Goal: Task Accomplishment & Management: Manage account settings

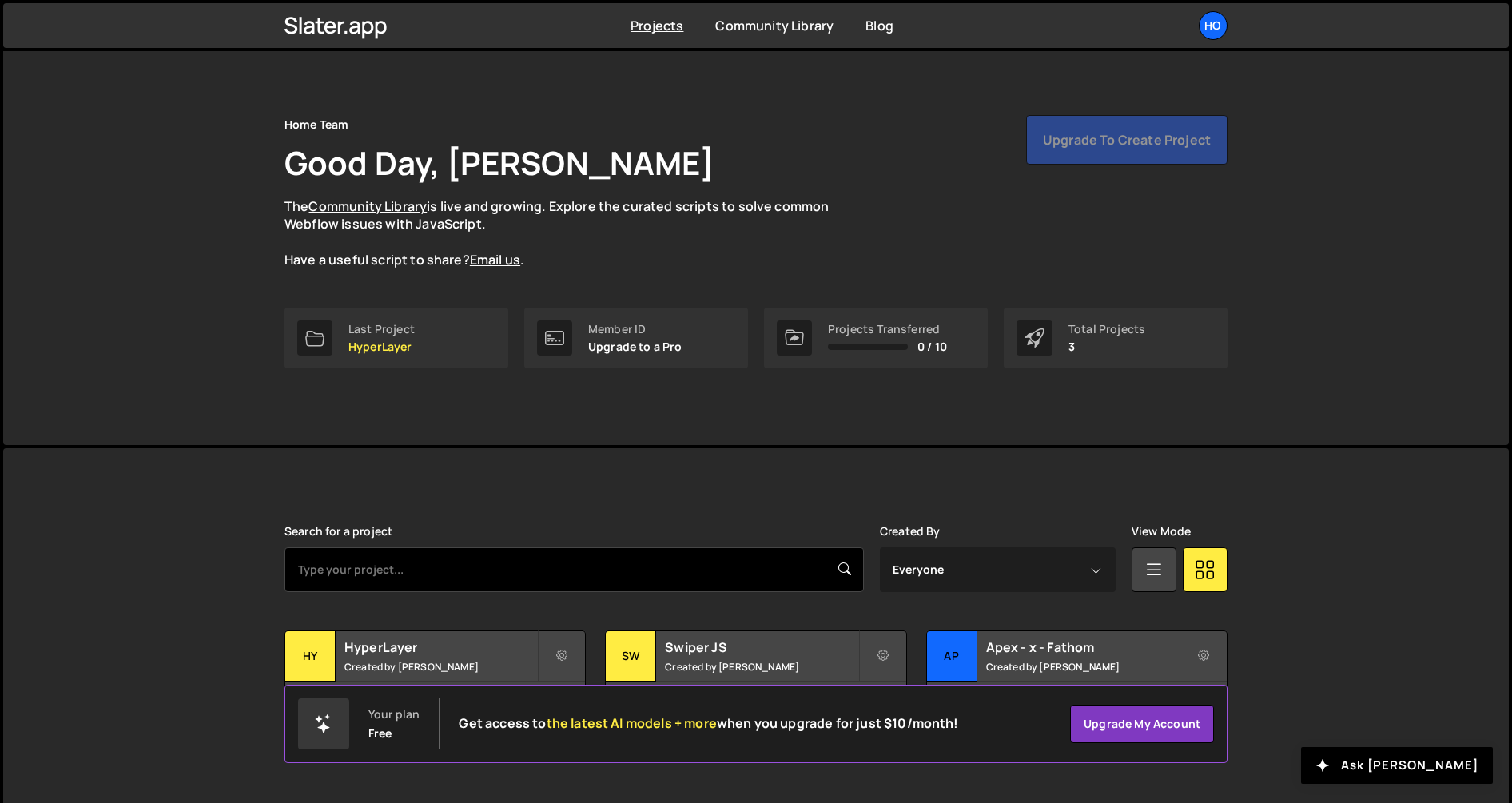
scroll to position [19, 0]
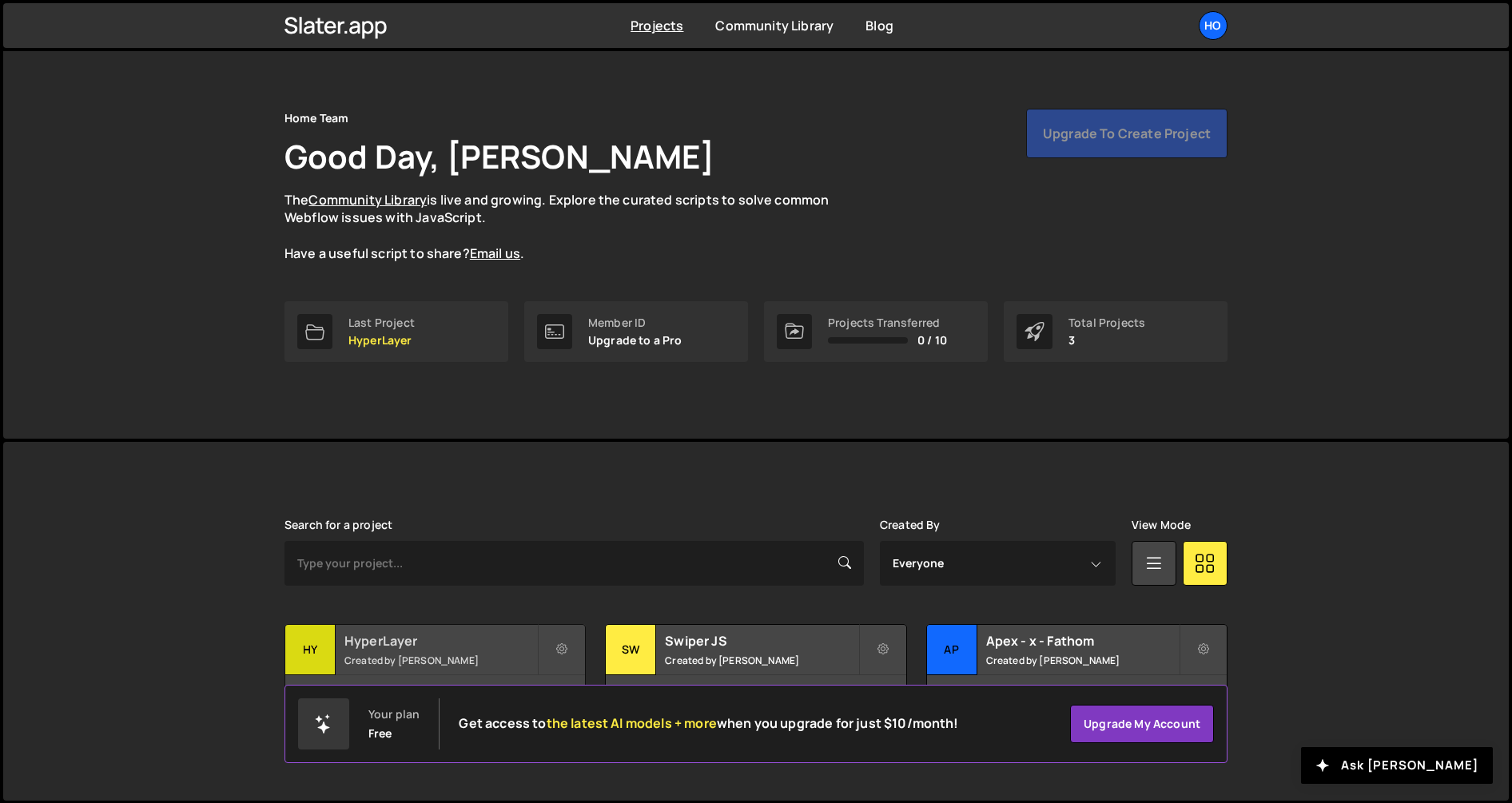
click at [372, 641] on h2 "HyperLayer" at bounding box center [440, 641] width 193 height 18
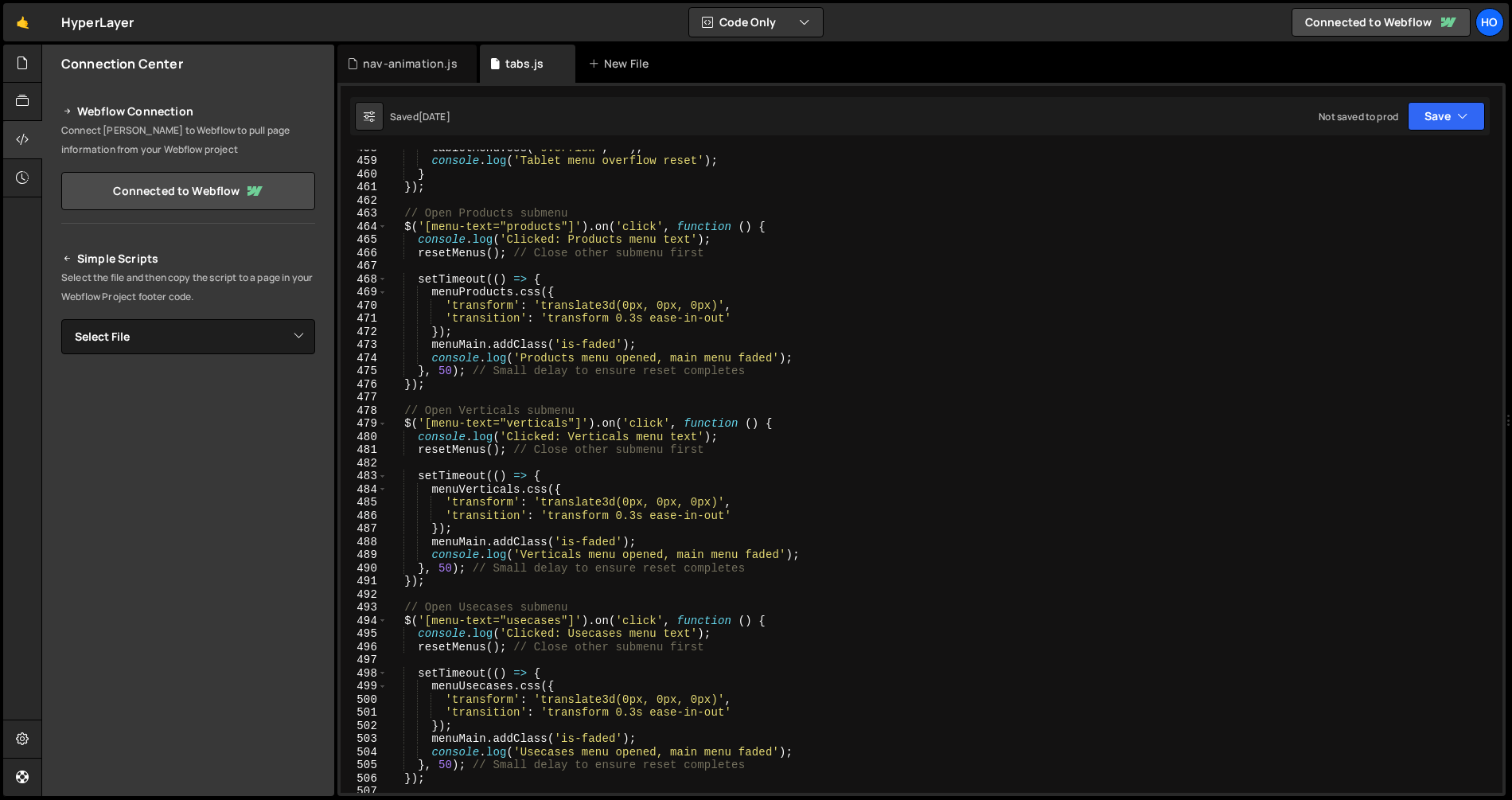
scroll to position [6010, 0]
type textarea "resetMenus(); // Close other submenu first"
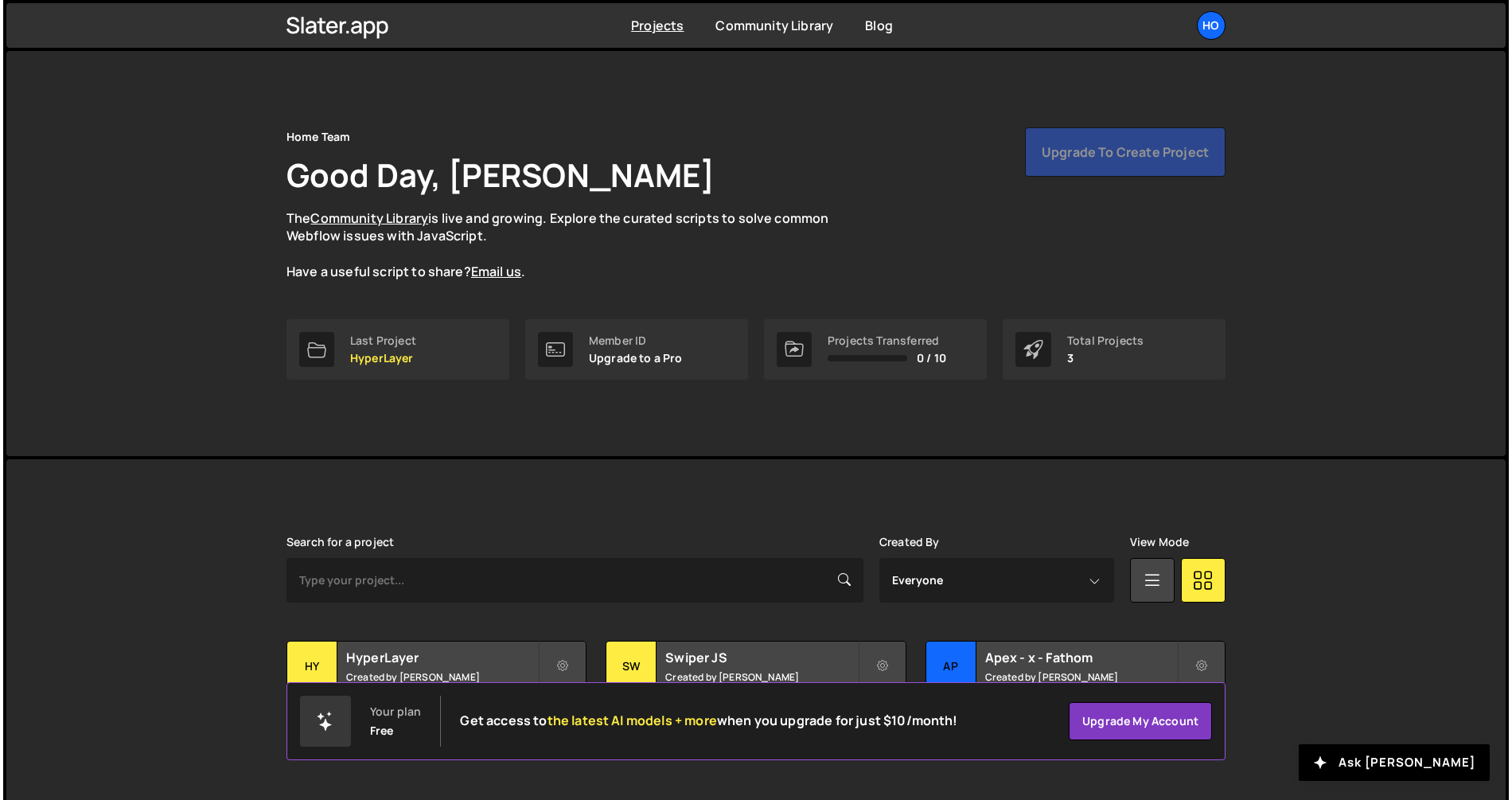
scroll to position [19, 0]
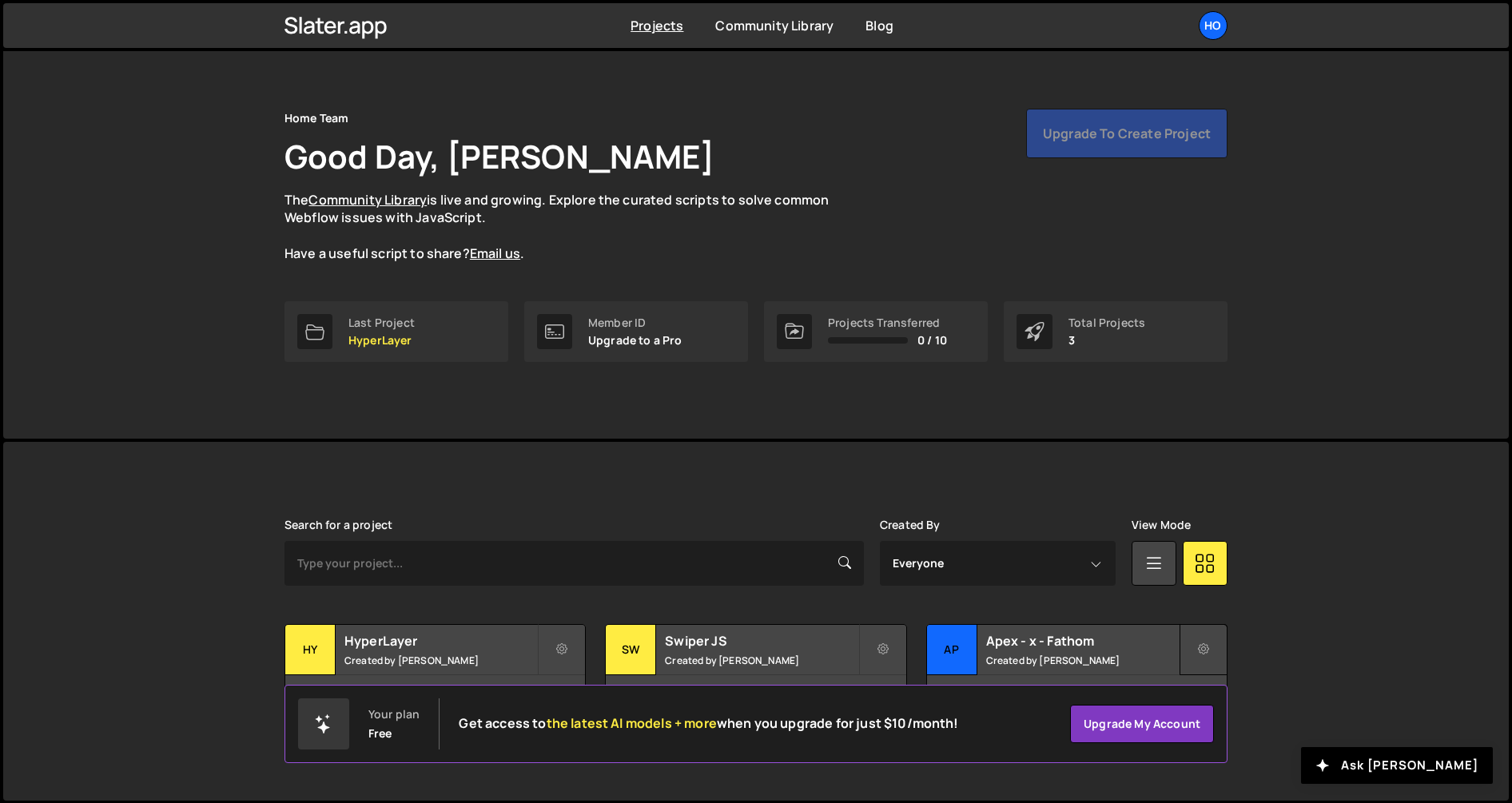
click at [1211, 649] on button at bounding box center [1203, 649] width 48 height 51
click at [1211, 741] on link "Delete Project" at bounding box center [1275, 739] width 191 height 26
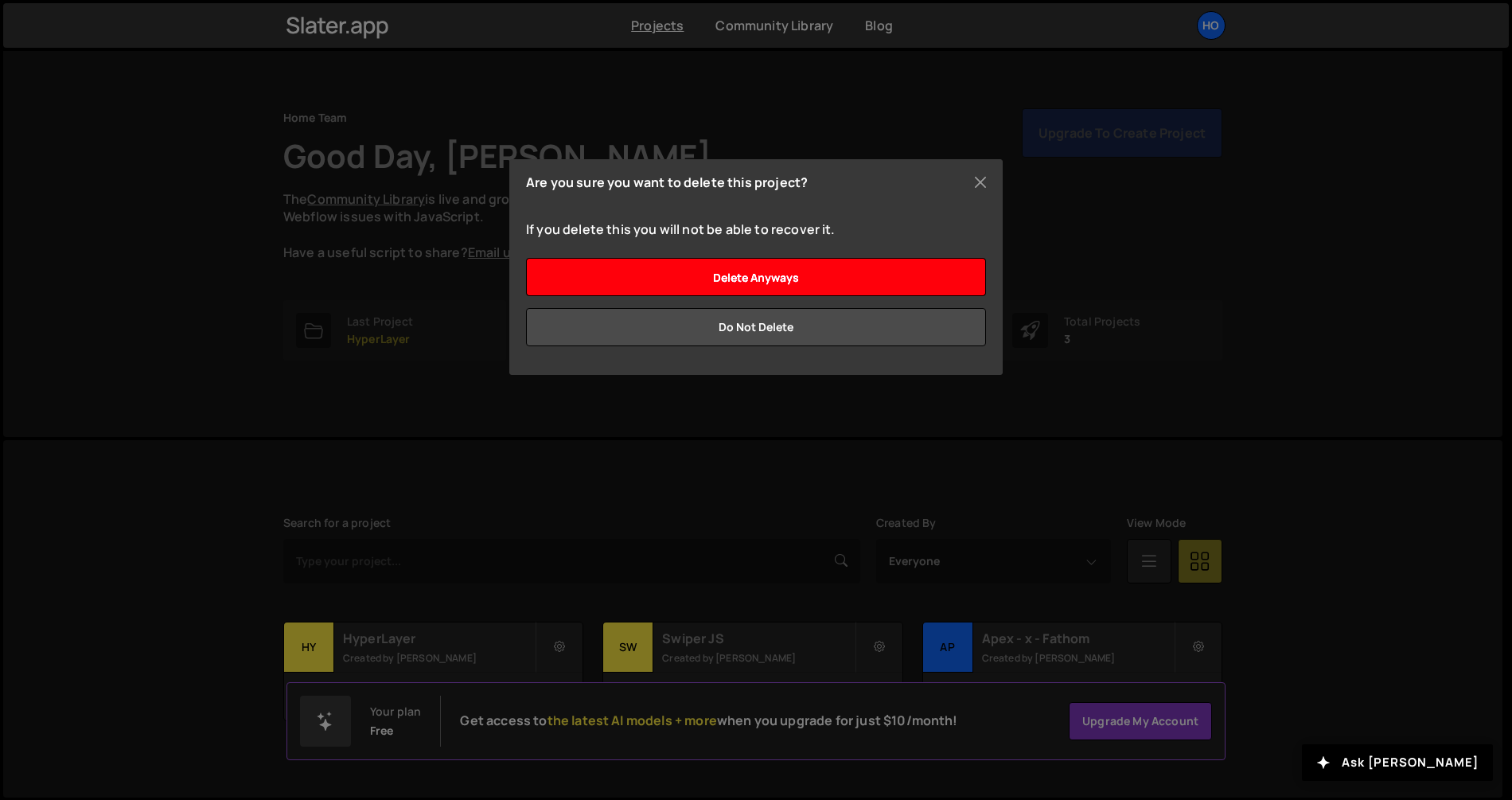
click at [732, 281] on input "Delete anyways" at bounding box center [756, 277] width 460 height 38
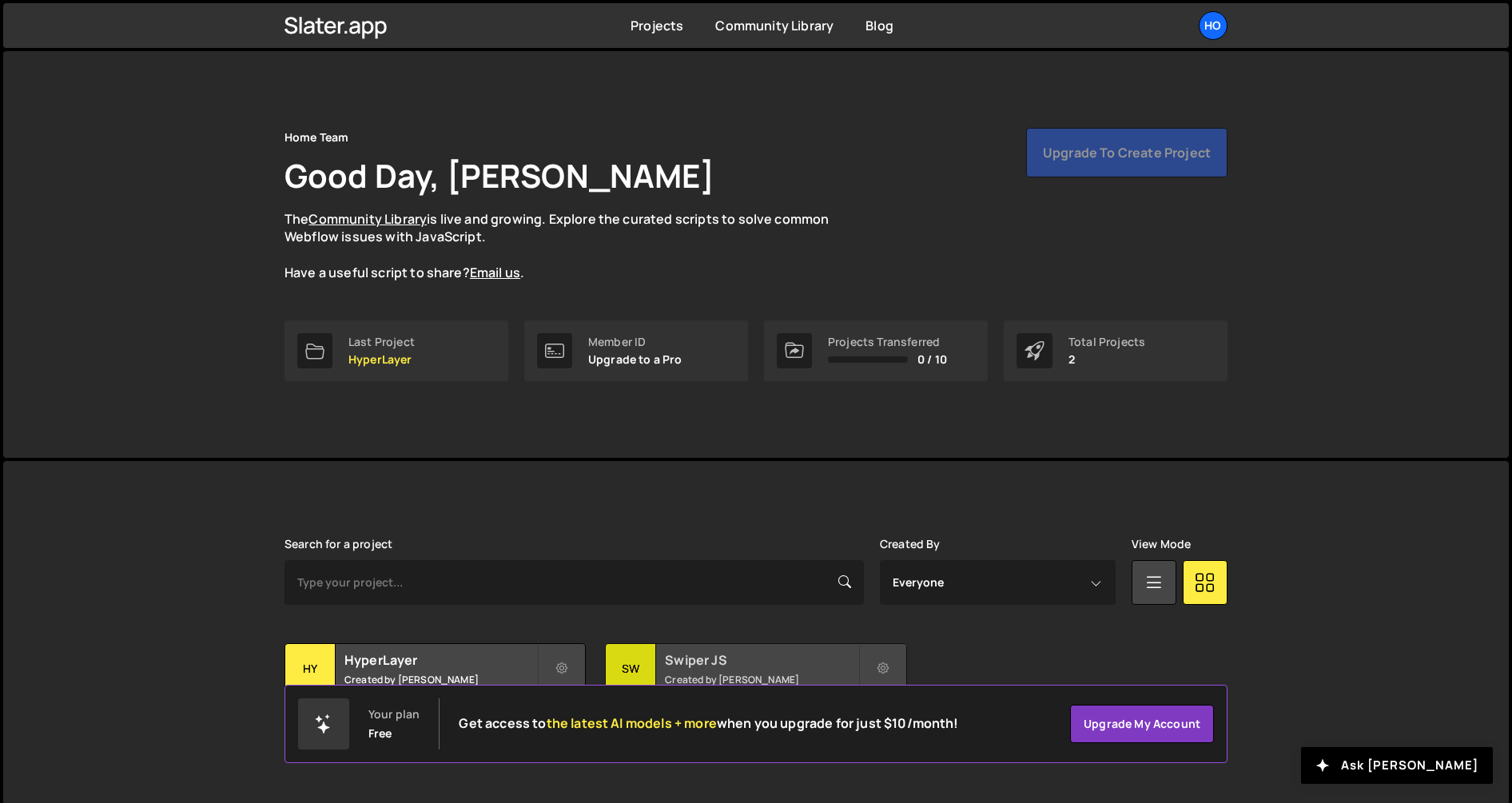
click at [846, 661] on h2 "Swiper JS" at bounding box center [761, 660] width 193 height 18
